Goal: Task Accomplishment & Management: Complete application form

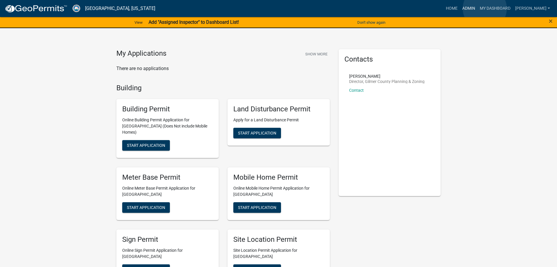
click at [478, 8] on link "Admin" at bounding box center [469, 8] width 18 height 11
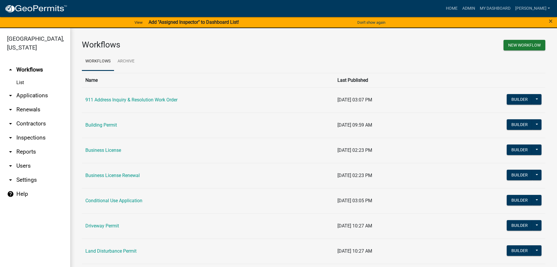
click at [43, 93] on link "arrow_drop_down Applications" at bounding box center [35, 95] width 70 height 14
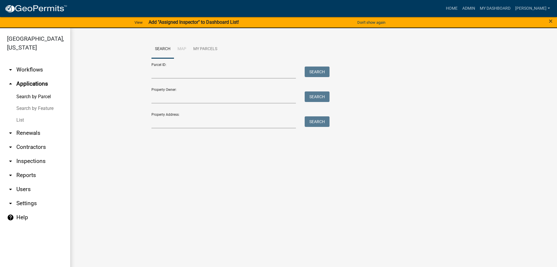
click at [23, 120] on link "List" at bounding box center [35, 120] width 70 height 12
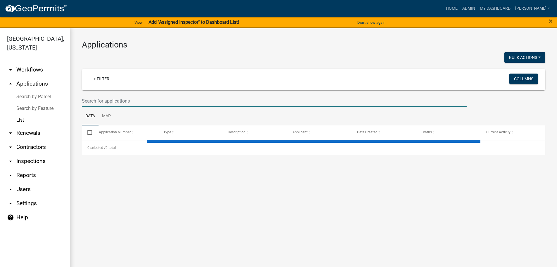
click at [162, 100] on input "text" at bounding box center [274, 101] width 385 height 12
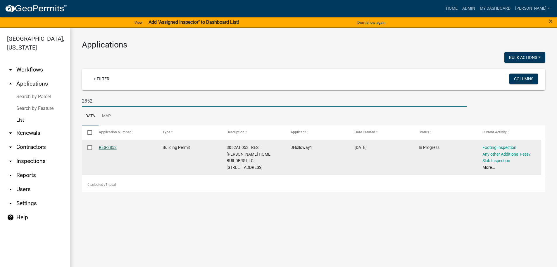
type input "2852"
click at [106, 145] on link "RES-2852" at bounding box center [108, 147] width 18 height 5
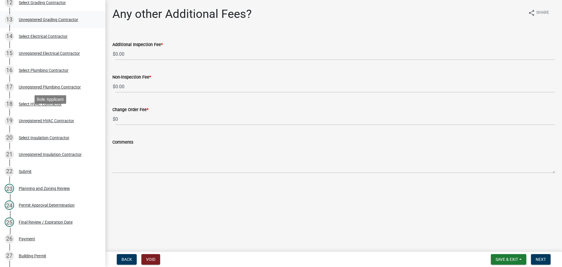
scroll to position [439, 0]
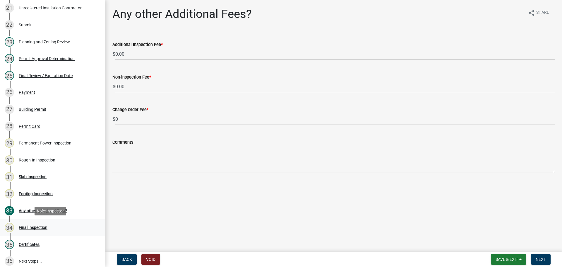
click at [43, 228] on div "Final Inspection" at bounding box center [33, 227] width 29 height 4
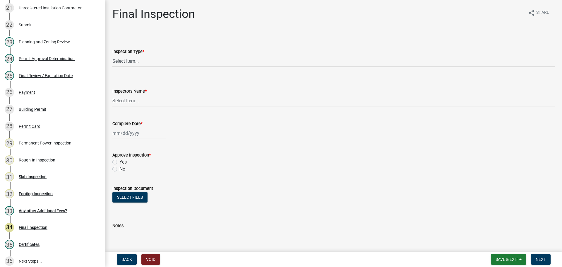
click at [136, 63] on select "Select Item... Final" at bounding box center [333, 61] width 442 height 12
click at [112, 55] on select "Select Item... Final" at bounding box center [333, 61] width 442 height 12
select select "895eead6-d784-4fdc-a4a3-66a9075c153d"
click at [134, 99] on select "Select Item... [PERSON_NAME] ([PERSON_NAME]) [PERSON_NAME] ([PERSON_NAME]) Engi…" at bounding box center [333, 101] width 442 height 12
select select "8dfc8809-68b2-4bc3-a0d1-6f7e000e7487"
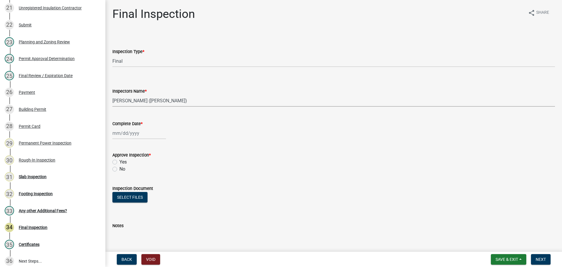
click at [112, 95] on select "Select Item... [PERSON_NAME] ([PERSON_NAME]) [PERSON_NAME] ([PERSON_NAME]) Engi…" at bounding box center [333, 101] width 442 height 12
click at [131, 134] on div at bounding box center [139, 133] width 54 height 12
select select "8"
select select "2025"
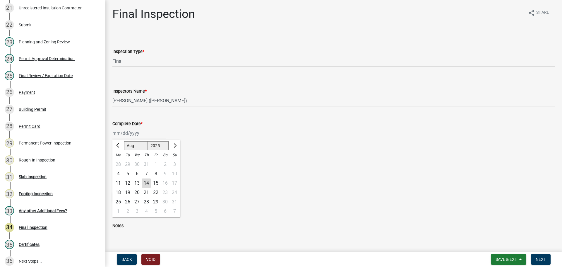
click at [146, 180] on div "14" at bounding box center [146, 182] width 9 height 9
type input "[DATE]"
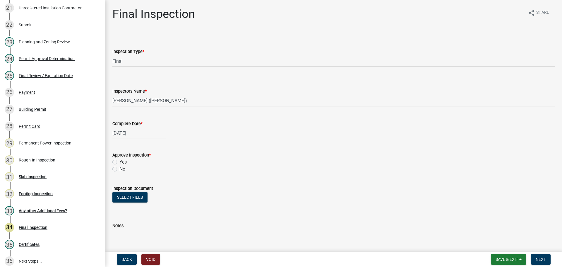
click at [119, 162] on label "Yes" at bounding box center [122, 161] width 7 height 7
click at [119, 162] on input "Yes" at bounding box center [121, 160] width 4 height 4
radio input "true"
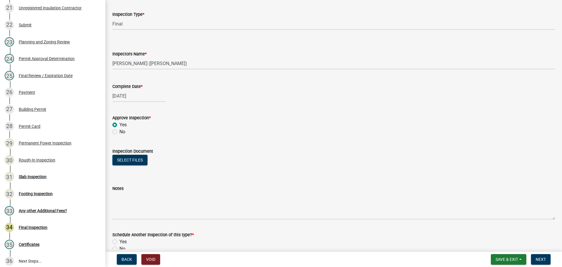
scroll to position [95, 0]
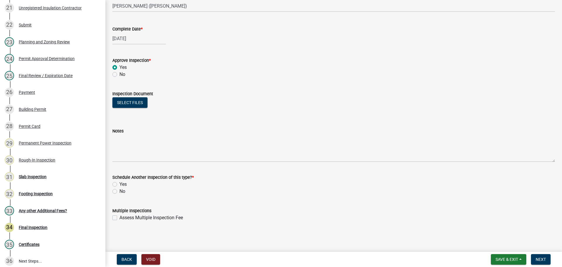
click at [119, 192] on label "No" at bounding box center [122, 191] width 6 height 7
click at [119, 191] on input "No" at bounding box center [121, 190] width 4 height 4
radio input "true"
click at [540, 258] on span "Next" at bounding box center [541, 259] width 10 height 5
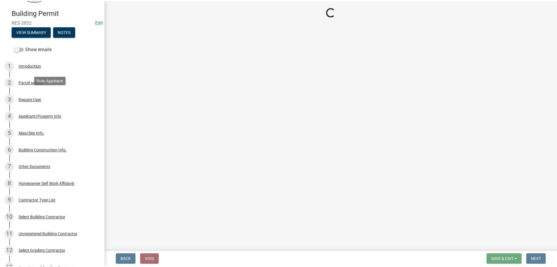
scroll to position [0, 0]
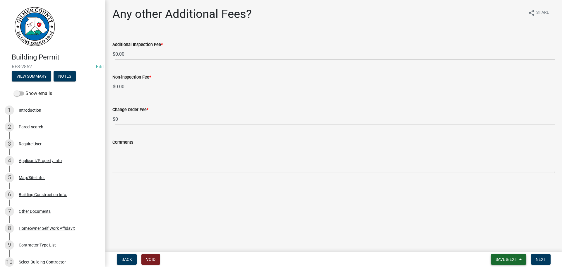
click at [509, 257] on span "Save & Exit" at bounding box center [506, 259] width 23 height 5
click at [507, 246] on button "Save & Exit" at bounding box center [502, 244] width 47 height 14
